Goal: Information Seeking & Learning: Find specific fact

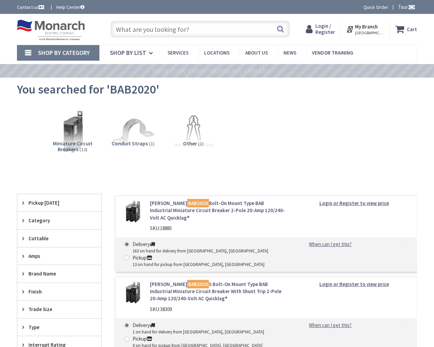
type input "Foxwood Rd S, Orange Park, FL 32073, USA"
